Goal: Task Accomplishment & Management: Manage account settings

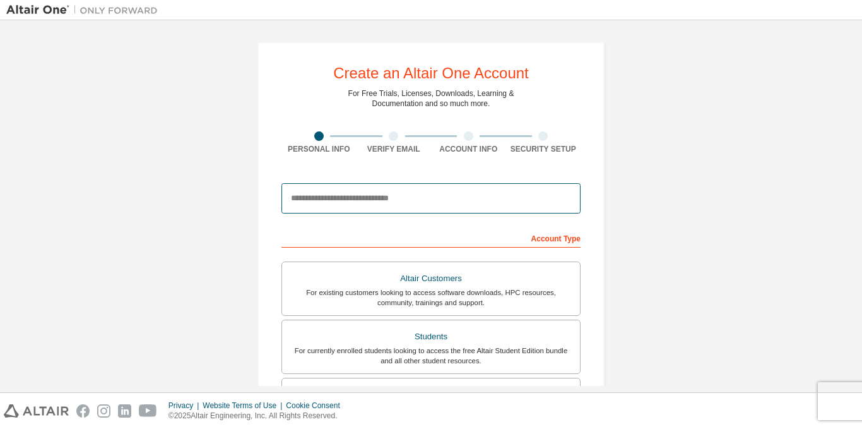
click at [420, 204] on input "email" at bounding box center [431, 198] width 299 height 30
type input "**********"
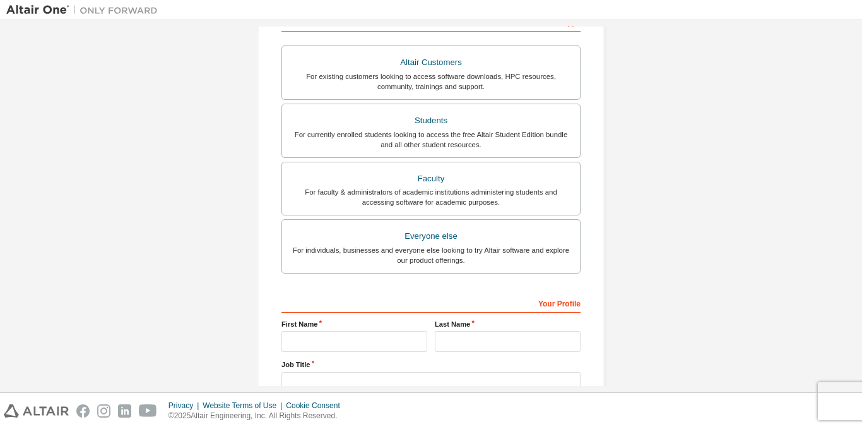
scroll to position [227, 0]
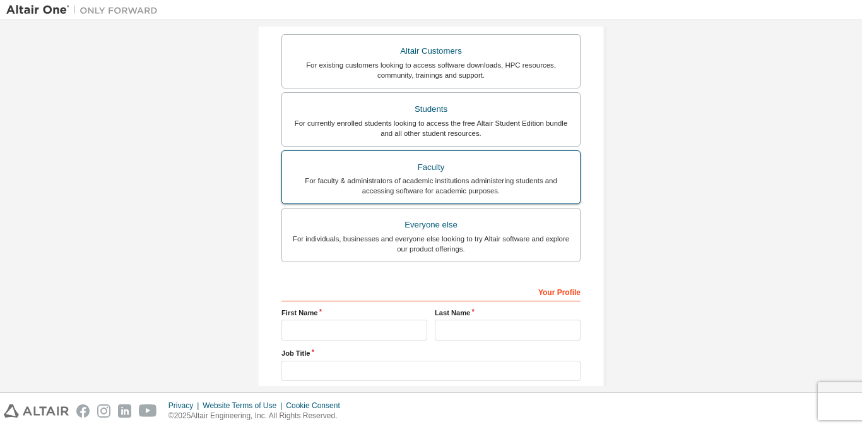
click at [397, 188] on div "For faculty & administrators of academic institutions administering students an…" at bounding box center [431, 185] width 283 height 20
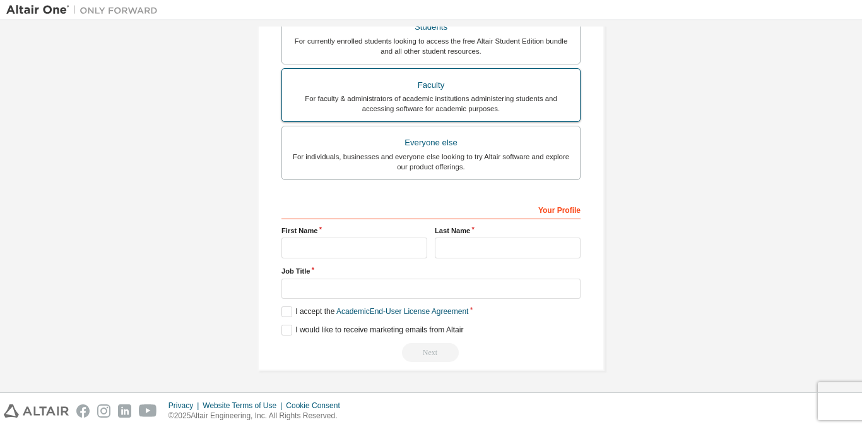
scroll to position [309, 0]
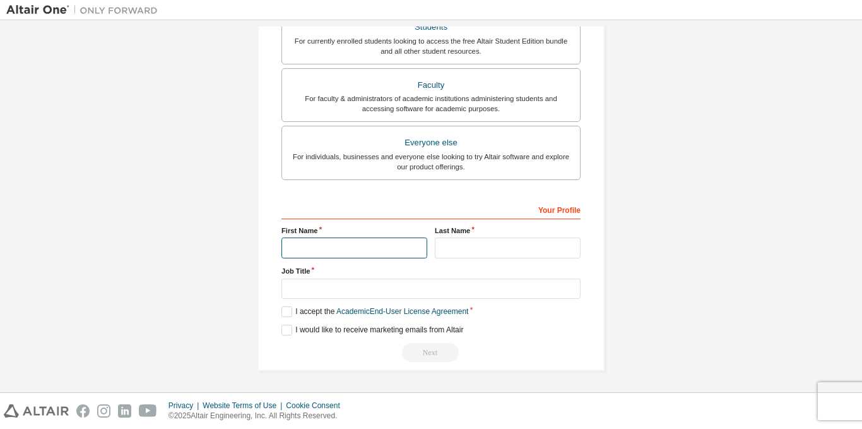
click at [383, 254] on input "text" at bounding box center [355, 247] width 146 height 21
type input "****"
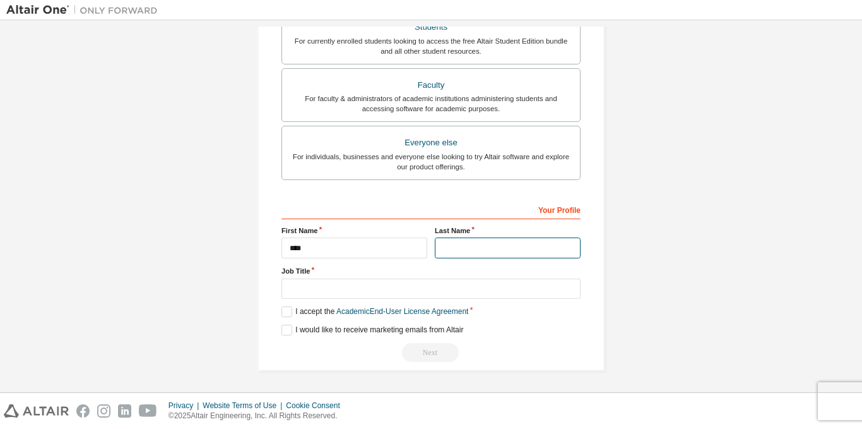
click at [502, 248] on input "text" at bounding box center [508, 247] width 146 height 21
type input "******"
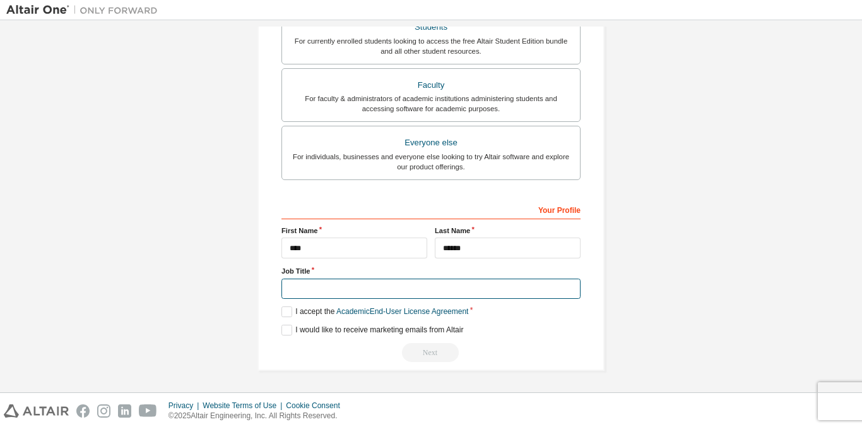
click at [454, 284] on input "text" at bounding box center [431, 288] width 299 height 21
type input "*******"
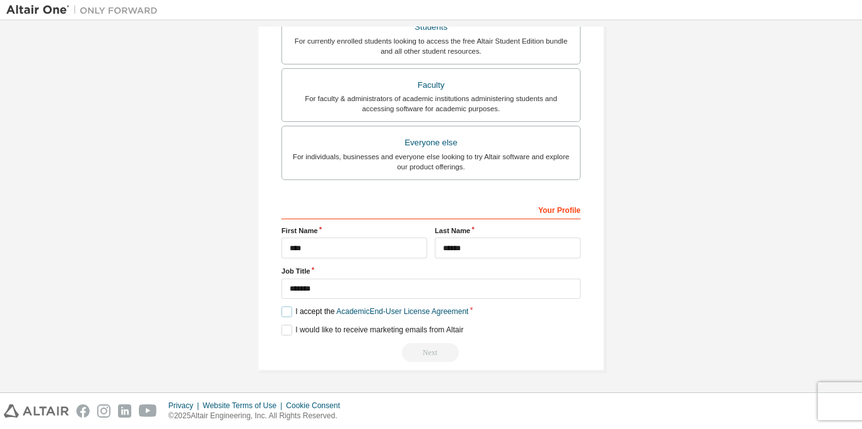
click at [286, 313] on label "I accept the Academic End-User License Agreement" at bounding box center [375, 311] width 187 height 11
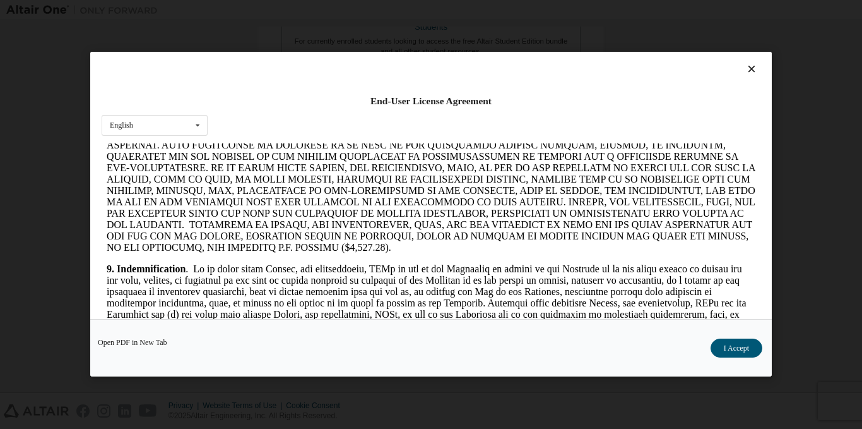
scroll to position [1469, 0]
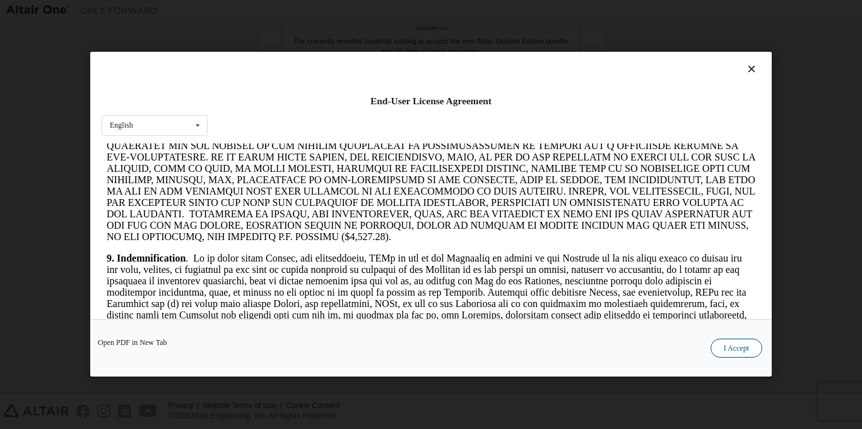
click at [745, 350] on button "I Accept" at bounding box center [737, 348] width 52 height 19
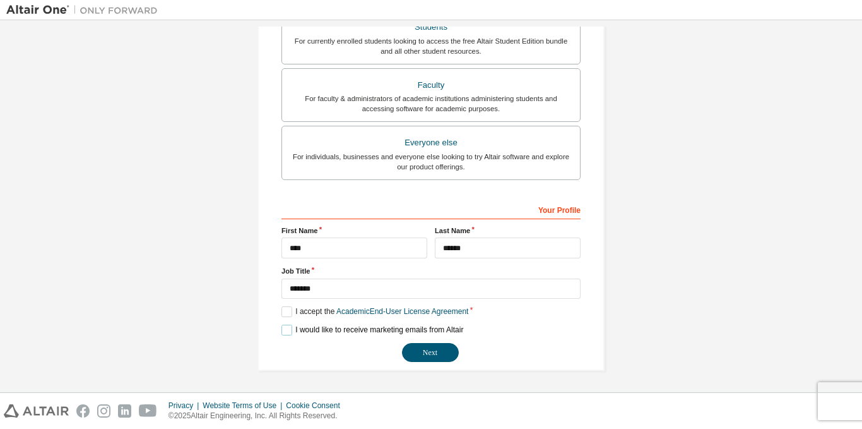
click at [296, 328] on label "I would like to receive marketing emails from Altair" at bounding box center [373, 329] width 182 height 11
click at [437, 353] on button "Next" at bounding box center [430, 352] width 57 height 19
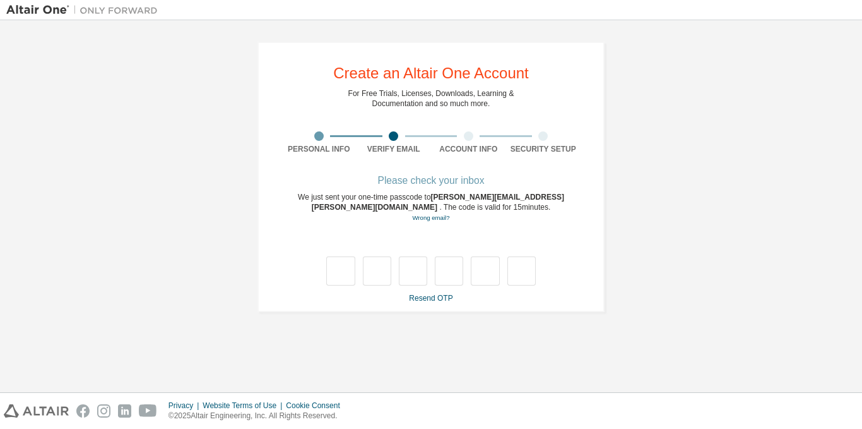
scroll to position [0, 0]
type input "*"
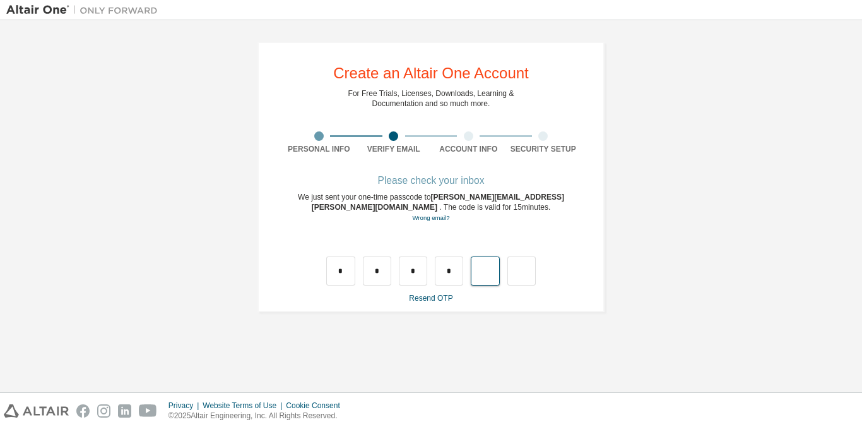
type input "*"
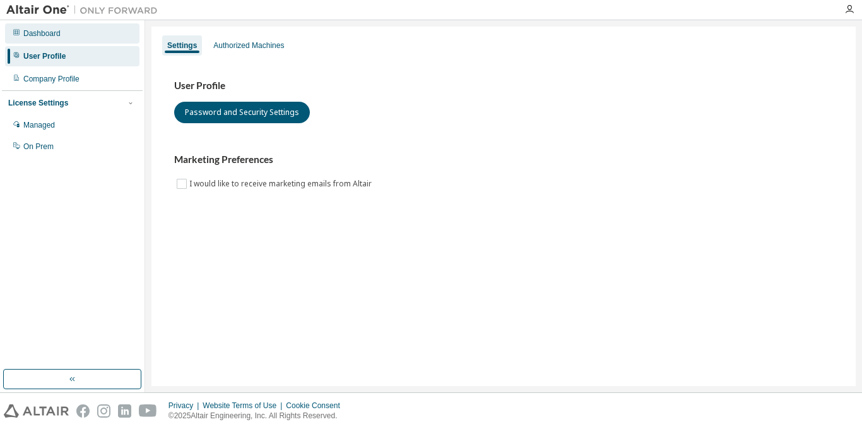
click at [33, 30] on div "Dashboard" at bounding box center [41, 33] width 37 height 10
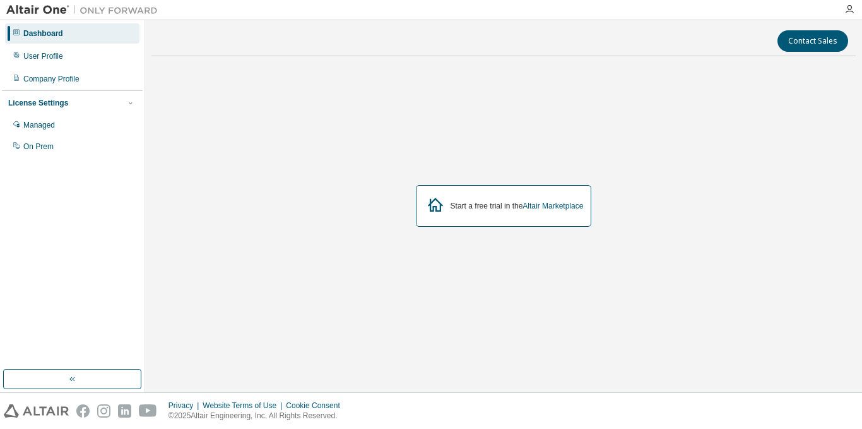
click at [33, 10] on img at bounding box center [85, 10] width 158 height 13
click at [78, 53] on div "User Profile" at bounding box center [72, 56] width 134 height 20
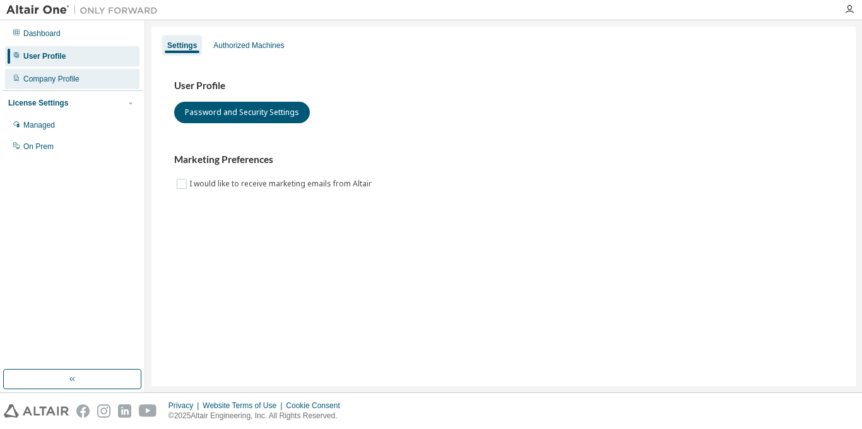
click at [88, 76] on div "Company Profile" at bounding box center [72, 79] width 134 height 20
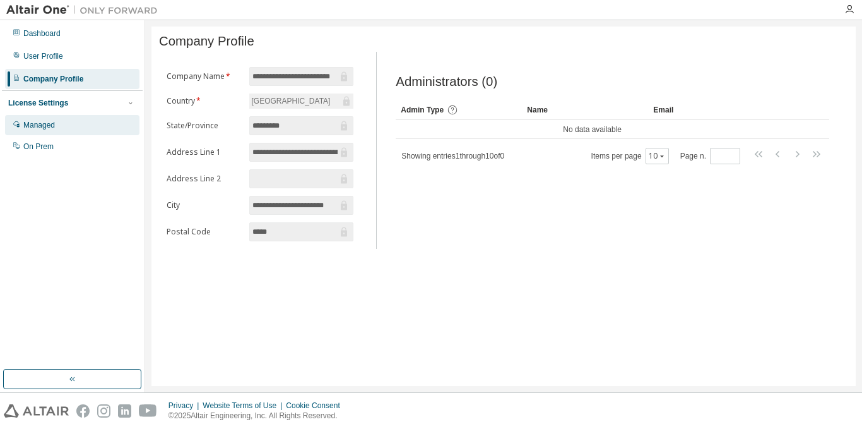
click at [94, 127] on div "Managed" at bounding box center [72, 125] width 134 height 20
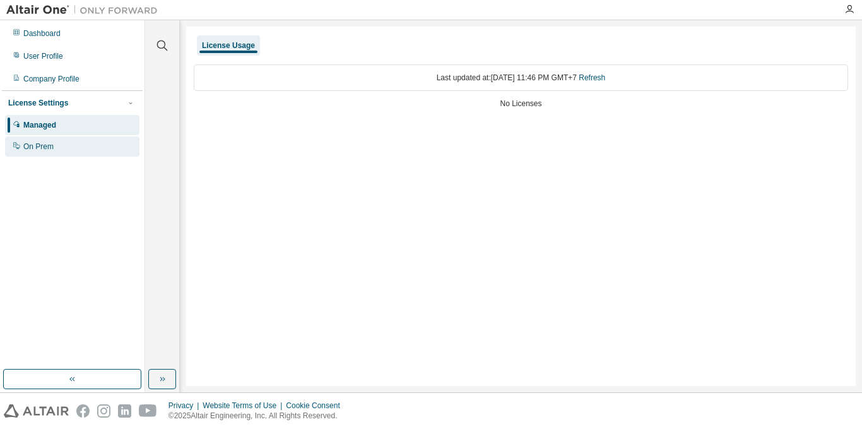
click at [100, 145] on div "On Prem" at bounding box center [72, 146] width 134 height 20
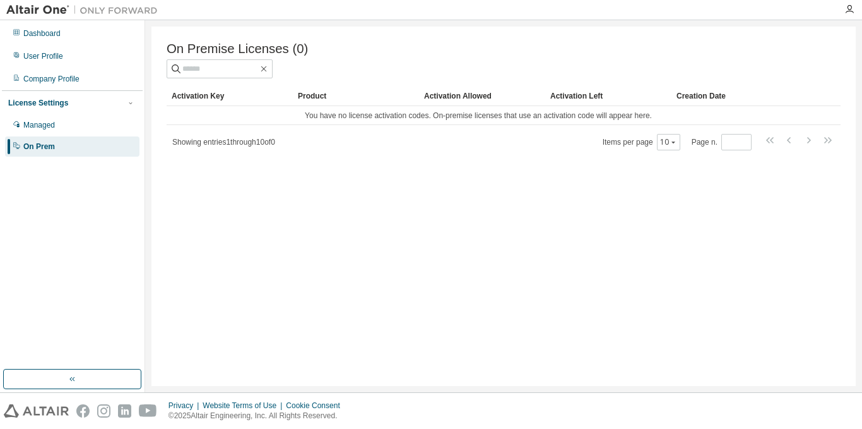
click at [437, 101] on div "Activation Allowed" at bounding box center [482, 96] width 116 height 20
click at [81, 124] on div "Managed" at bounding box center [72, 125] width 134 height 20
